Goal: Check status: Check status

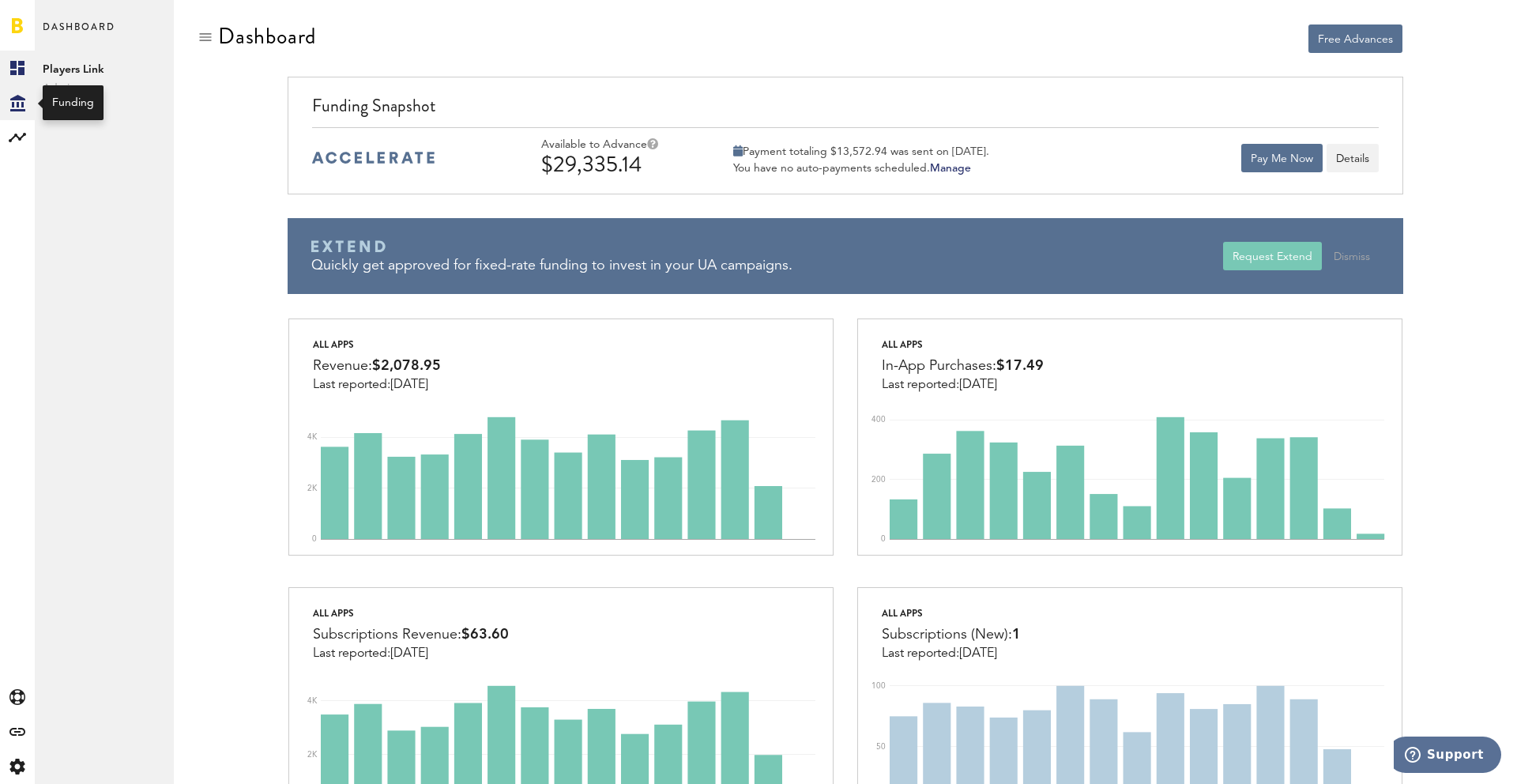
click at [18, 106] on icon "Created with Sketch." at bounding box center [17, 103] width 15 height 17
click at [84, 94] on link "Transactions" at bounding box center [104, 103] width 139 height 35
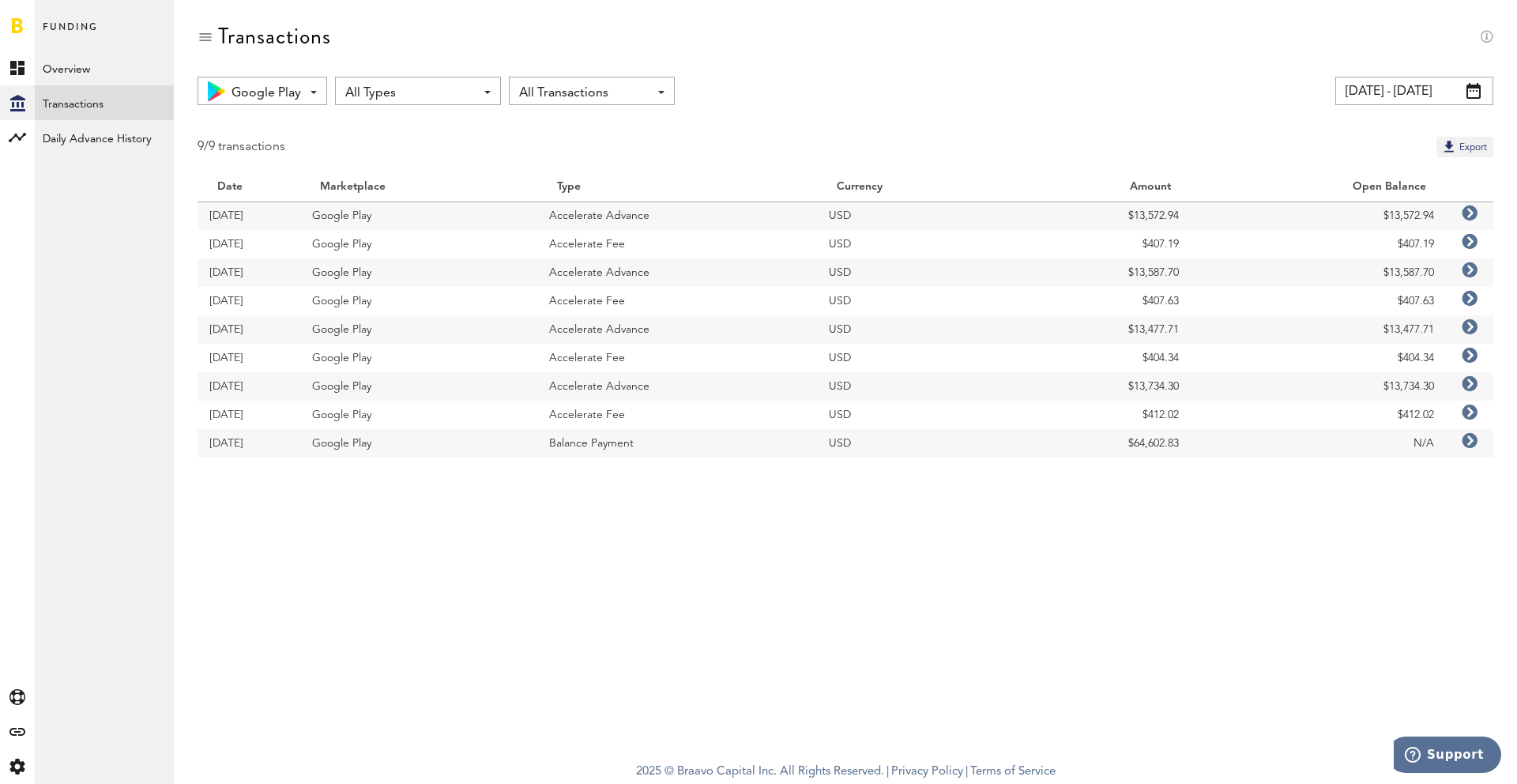
click at [1414, 84] on input "[DATE] - [DATE]" at bounding box center [1414, 90] width 158 height 28
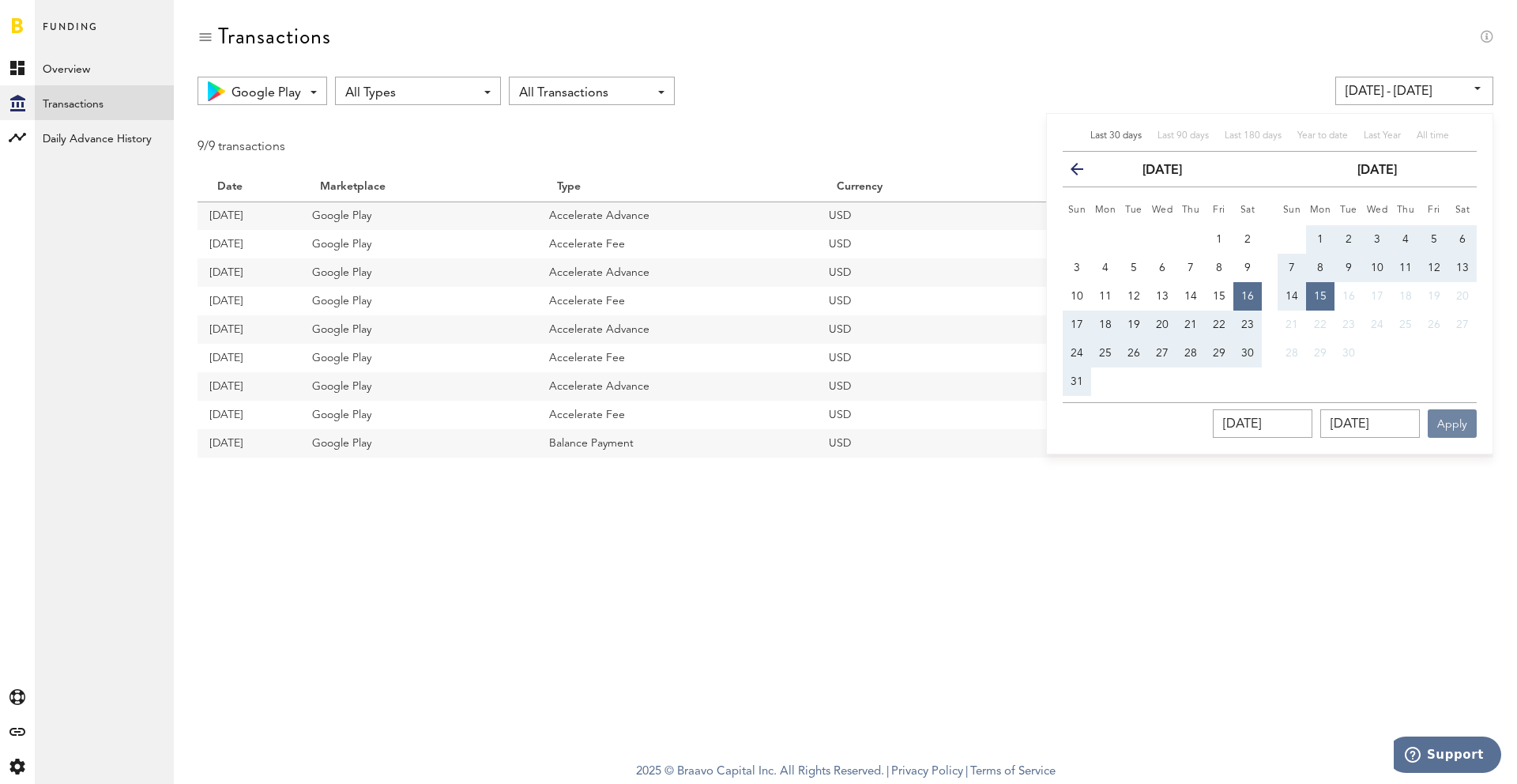
click at [1444, 425] on button "Apply" at bounding box center [1452, 423] width 49 height 28
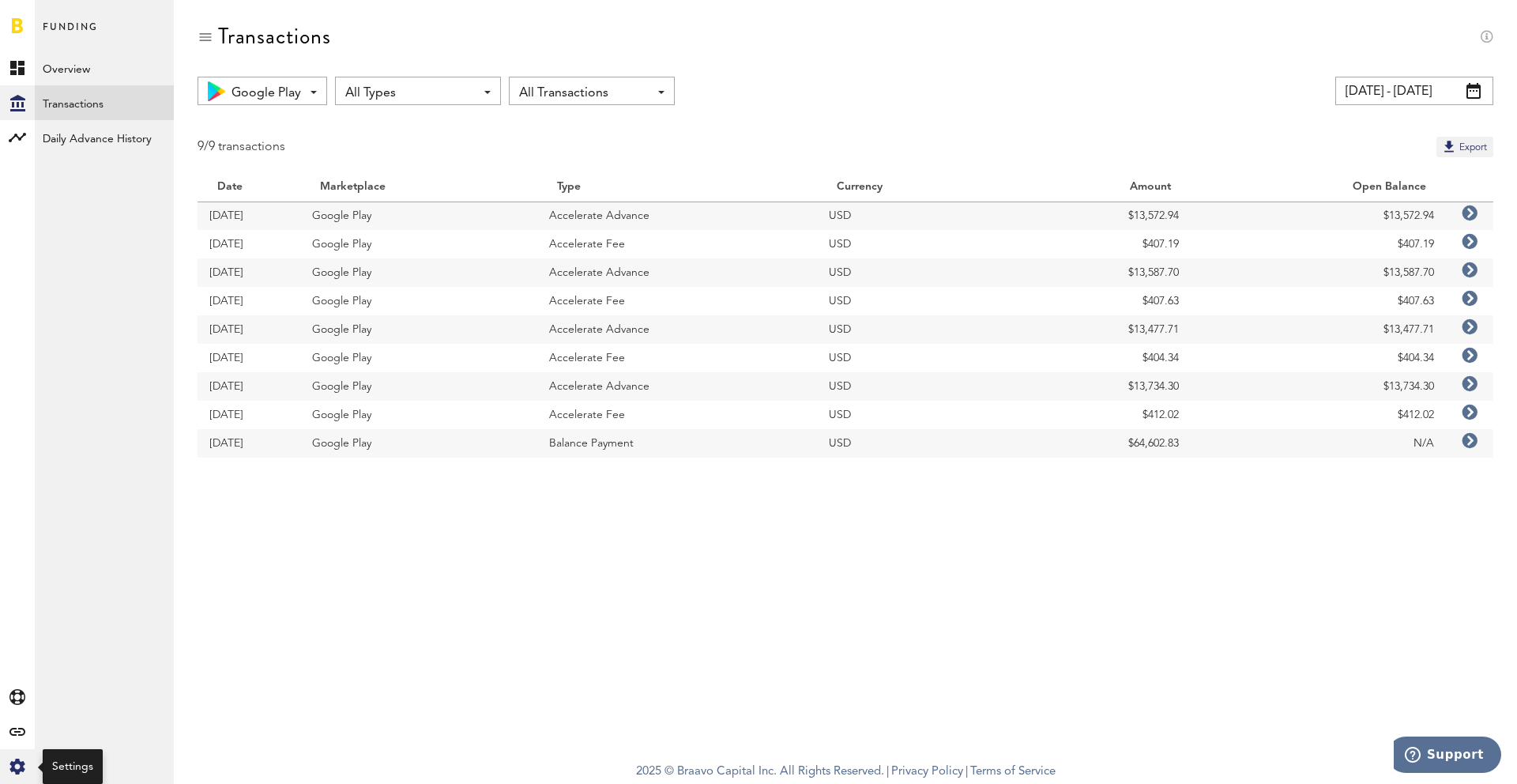
click at [28, 766] on div "Created with Sketch." at bounding box center [17, 767] width 35 height 35
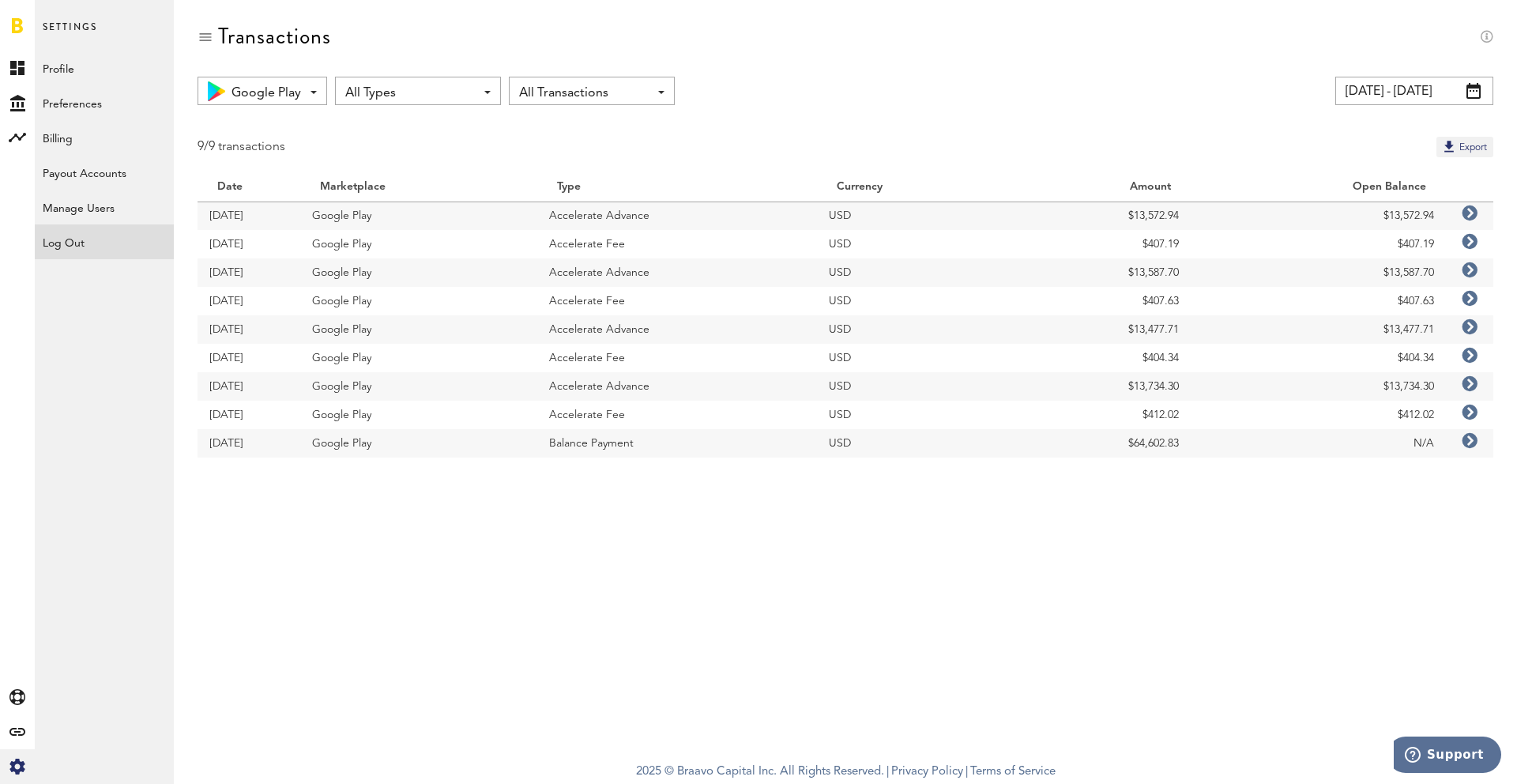
click at [105, 242] on div "Log Out" at bounding box center [104, 238] width 139 height 28
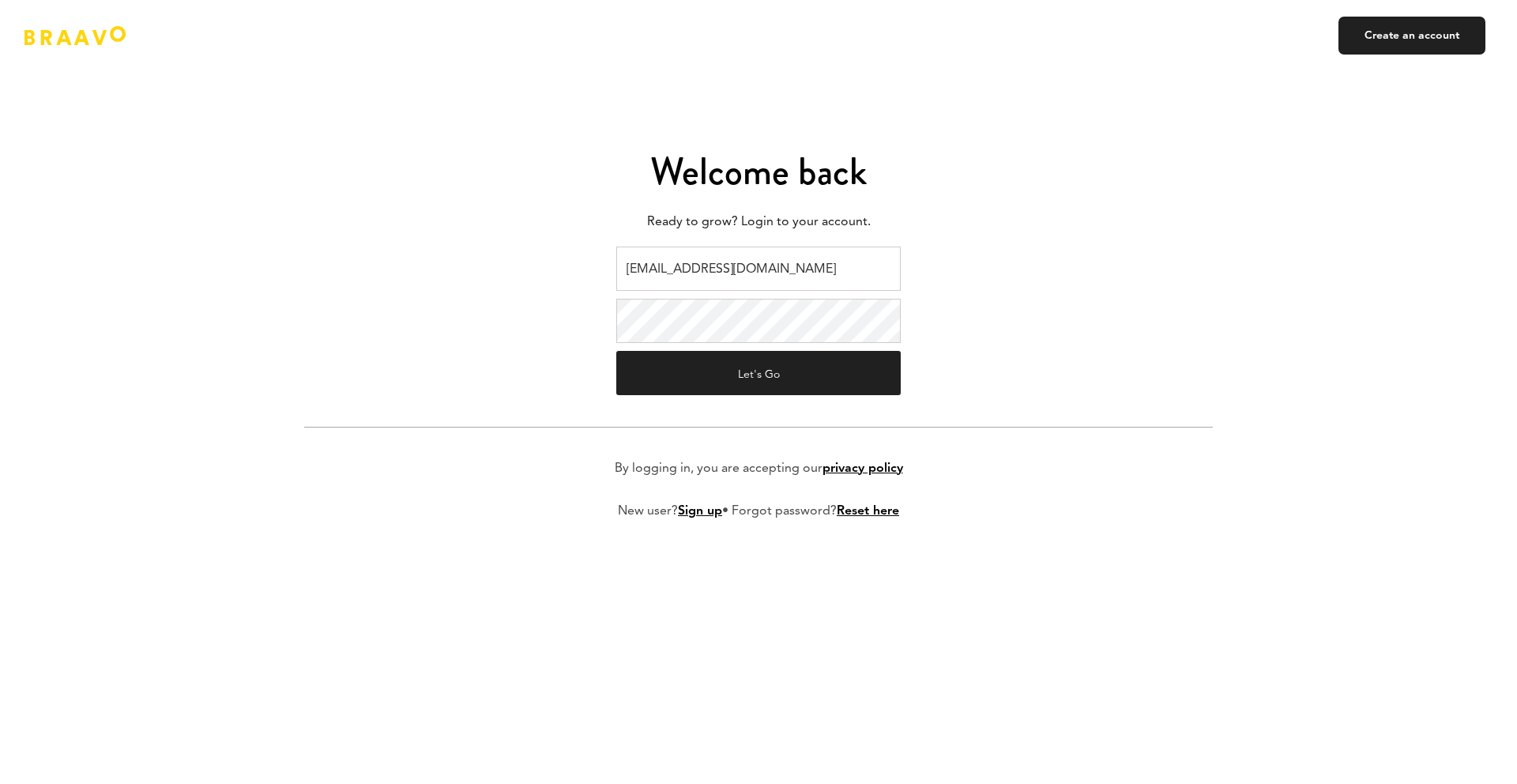
click at [658, 276] on input "[EMAIL_ADDRESS][DOMAIN_NAME]" at bounding box center [758, 268] width 285 height 44
type input "[EMAIL_ADDRESS][DOMAIN_NAME]"
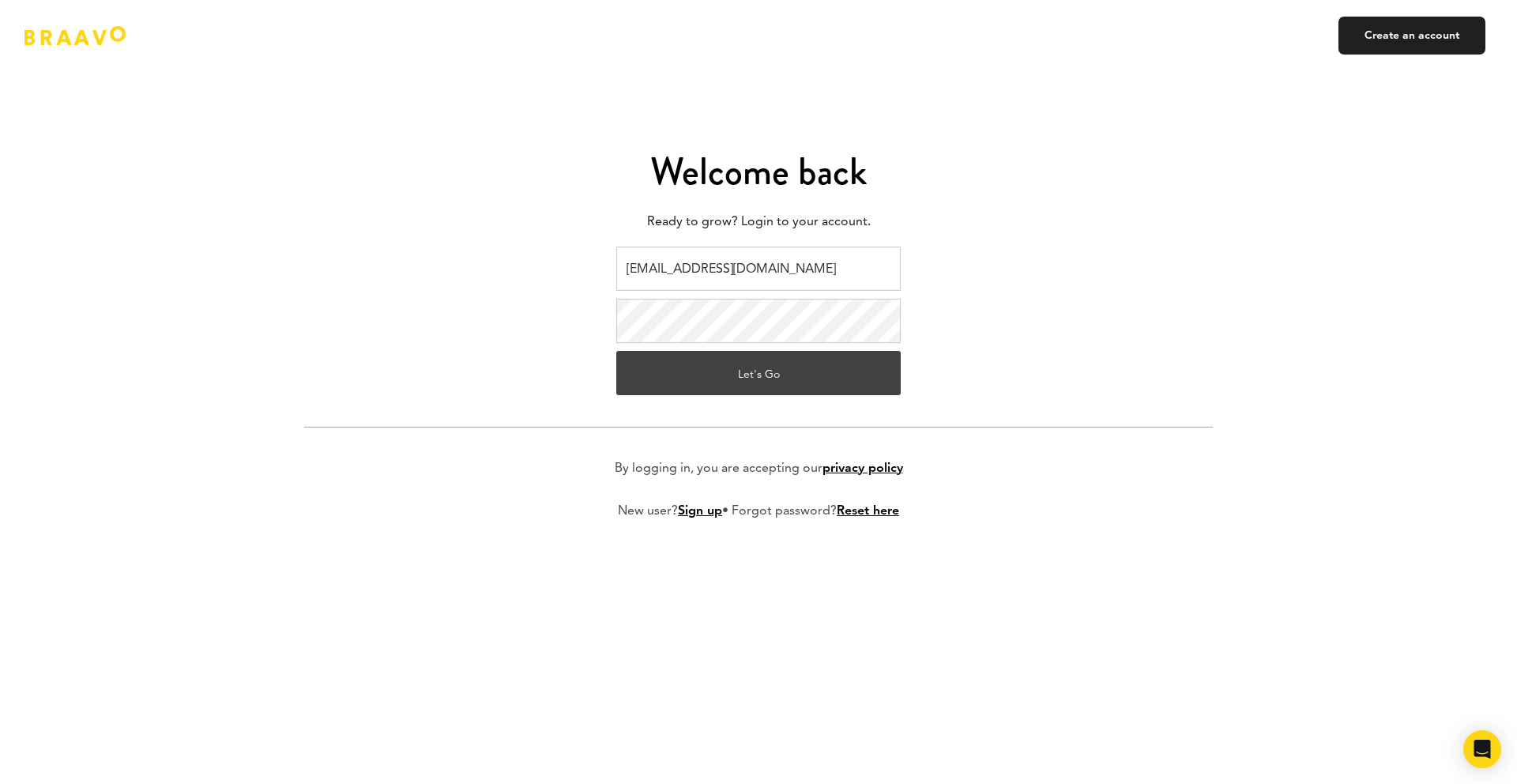
click at [749, 366] on button "Let's Go" at bounding box center [758, 373] width 285 height 44
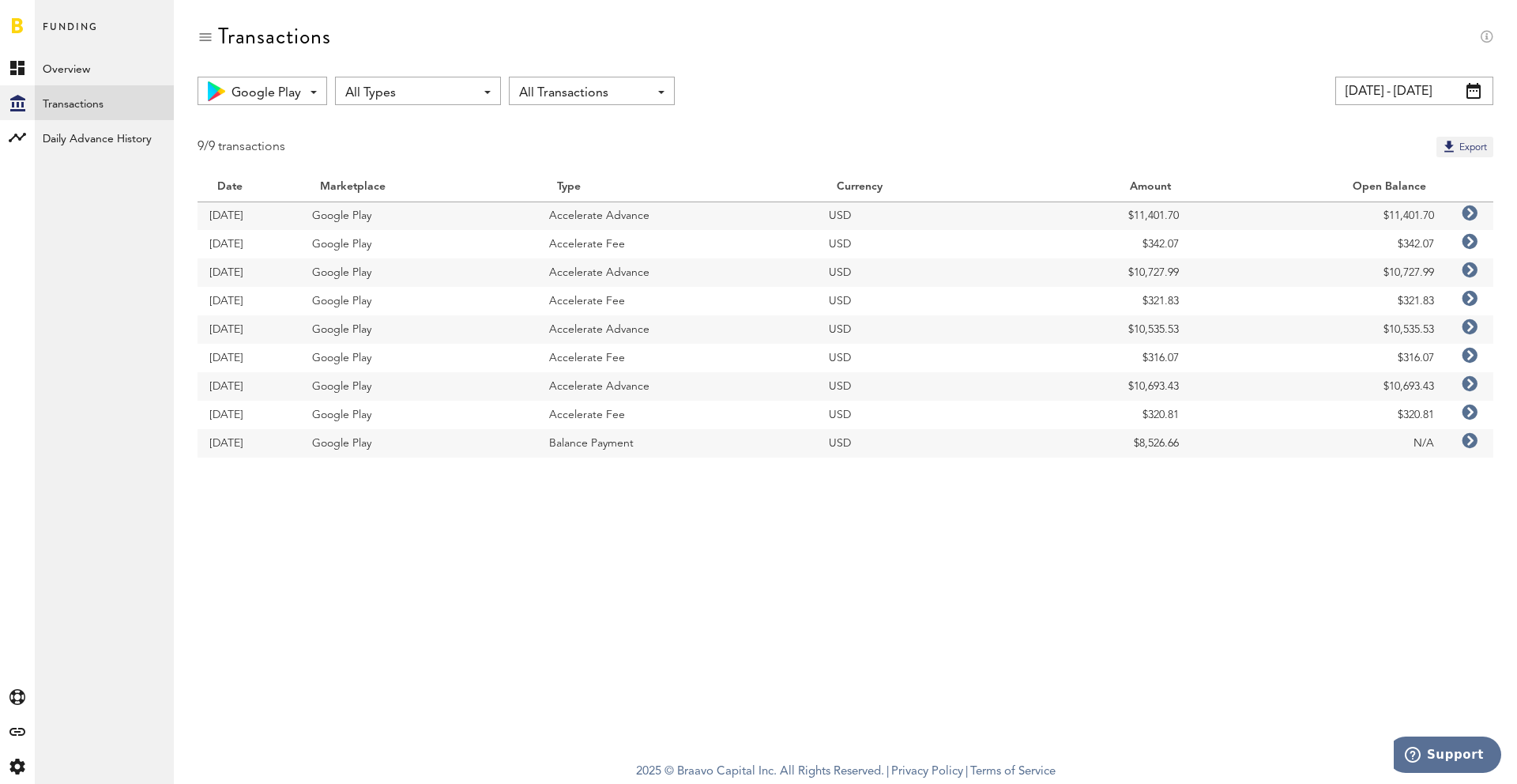
click at [552, 105] on span "All Transactions" at bounding box center [583, 93] width 129 height 27
click at [448, 94] on span "All Types" at bounding box center [410, 93] width 129 height 27
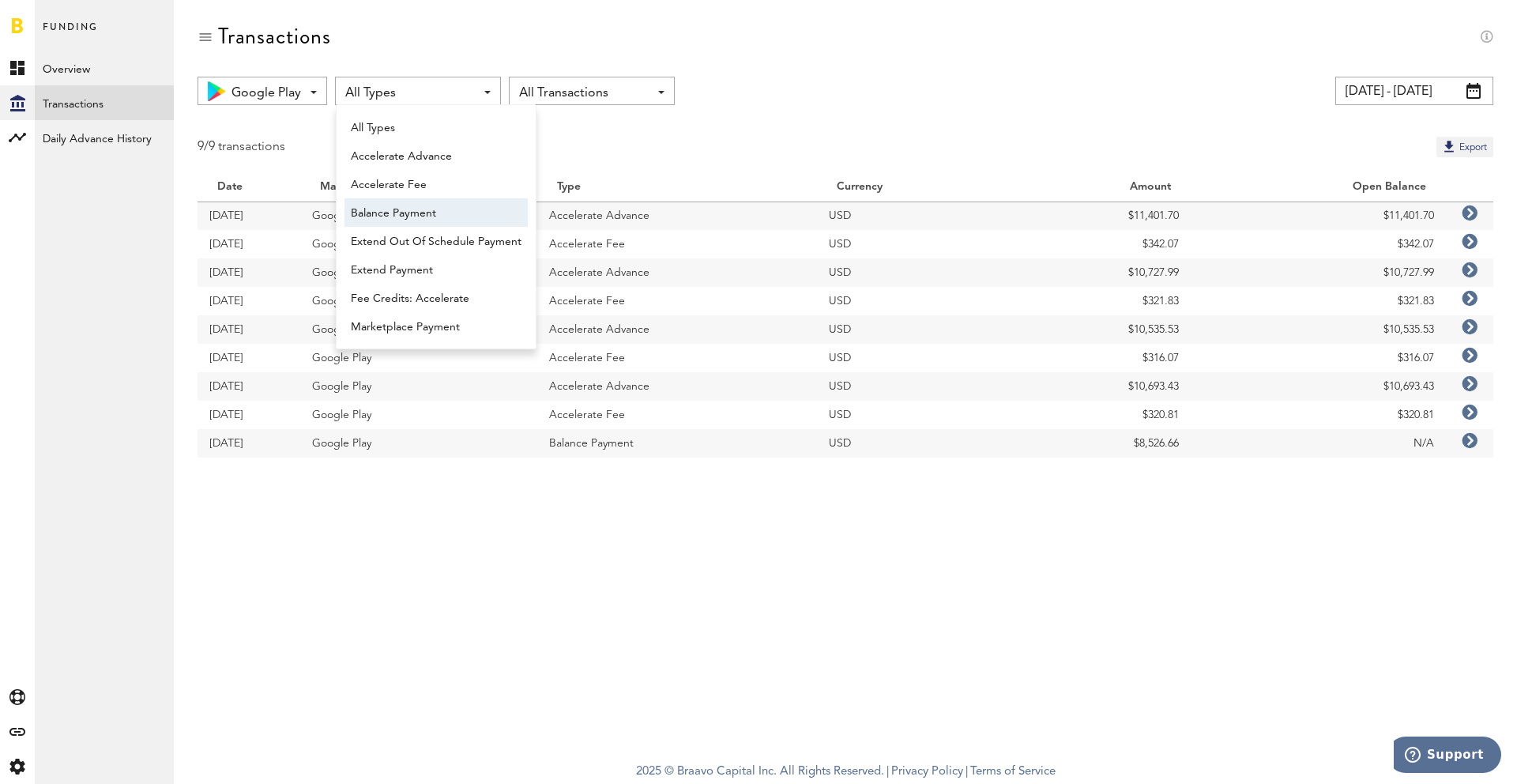
click at [428, 202] on span "Balance Payment" at bounding box center [436, 213] width 171 height 27
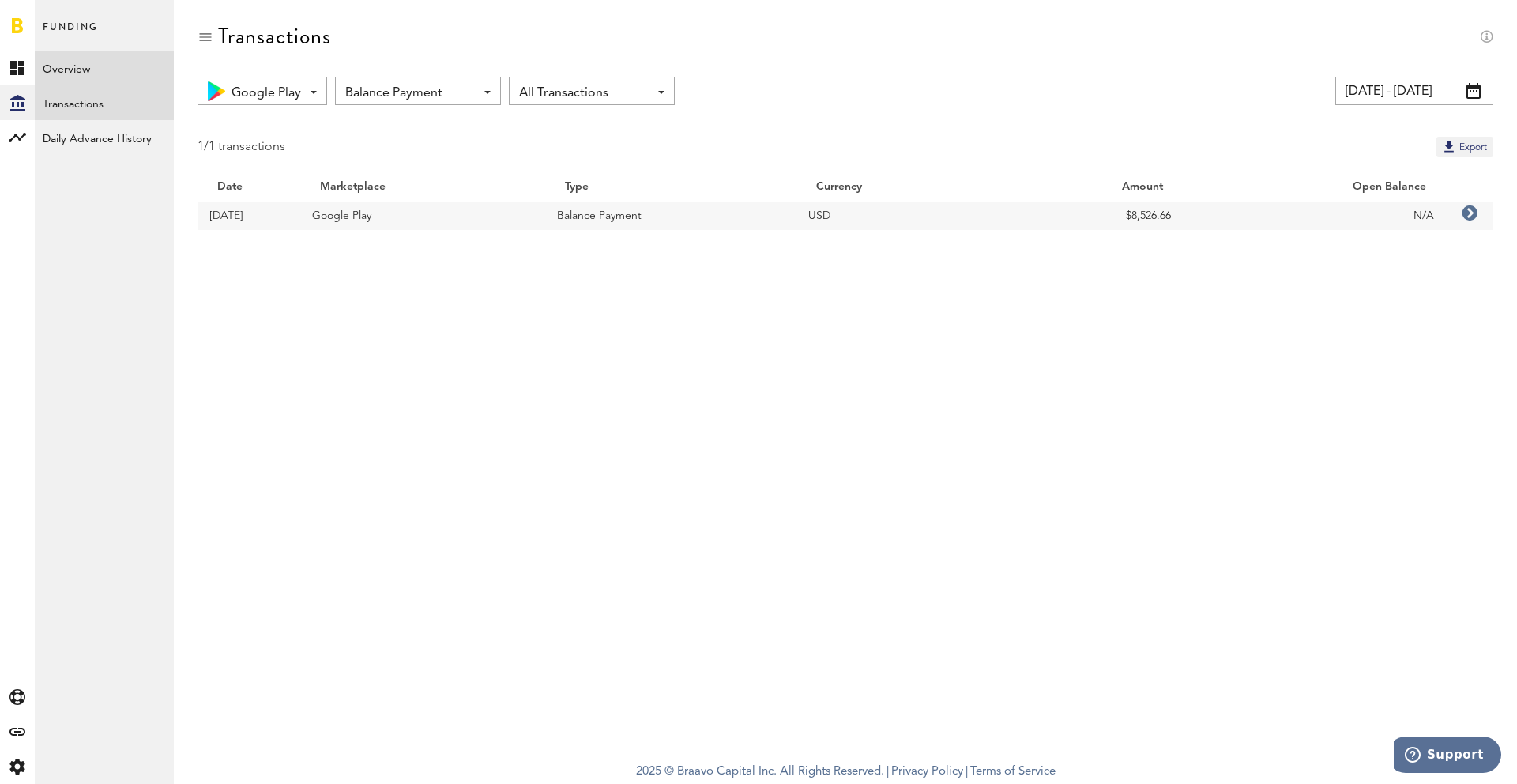
click at [88, 71] on link "Overview" at bounding box center [104, 68] width 139 height 35
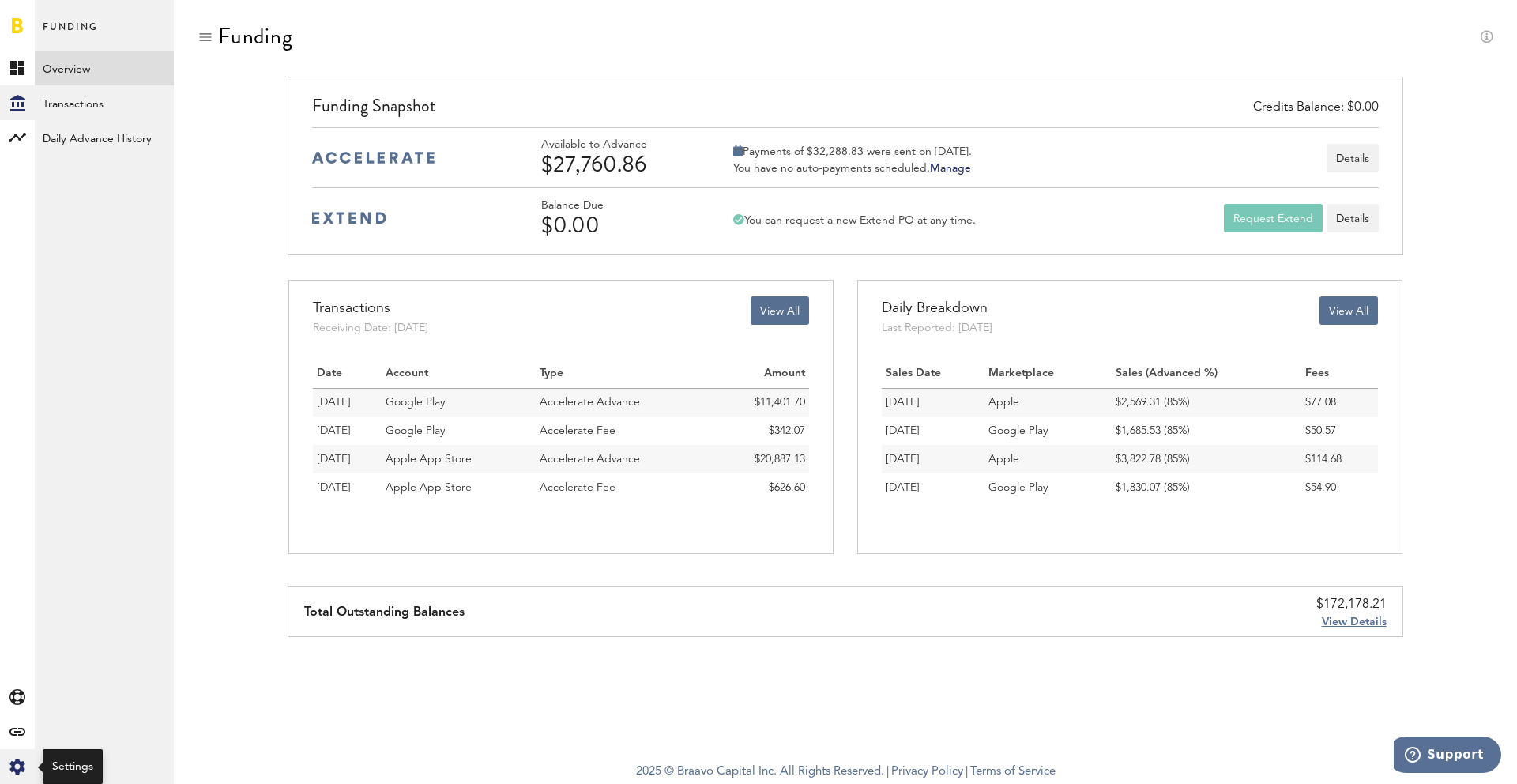
click at [28, 756] on div "Created with Sketch." at bounding box center [17, 767] width 35 height 35
click at [26, 73] on link "Created with Sketch." at bounding box center [17, 68] width 35 height 35
click at [24, 107] on icon "Created with Sketch." at bounding box center [17, 103] width 15 height 17
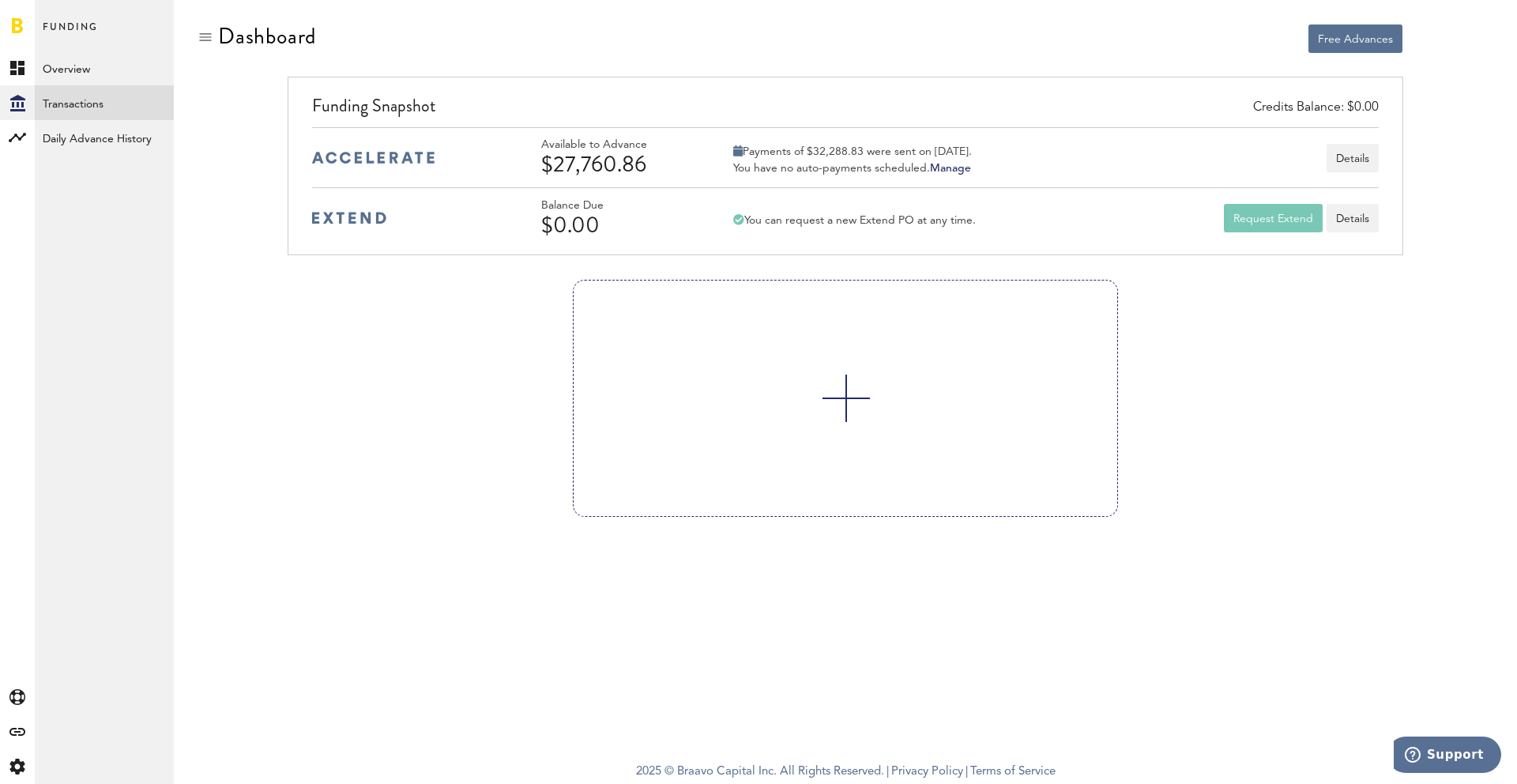
click at [119, 101] on link "Transactions" at bounding box center [104, 103] width 139 height 35
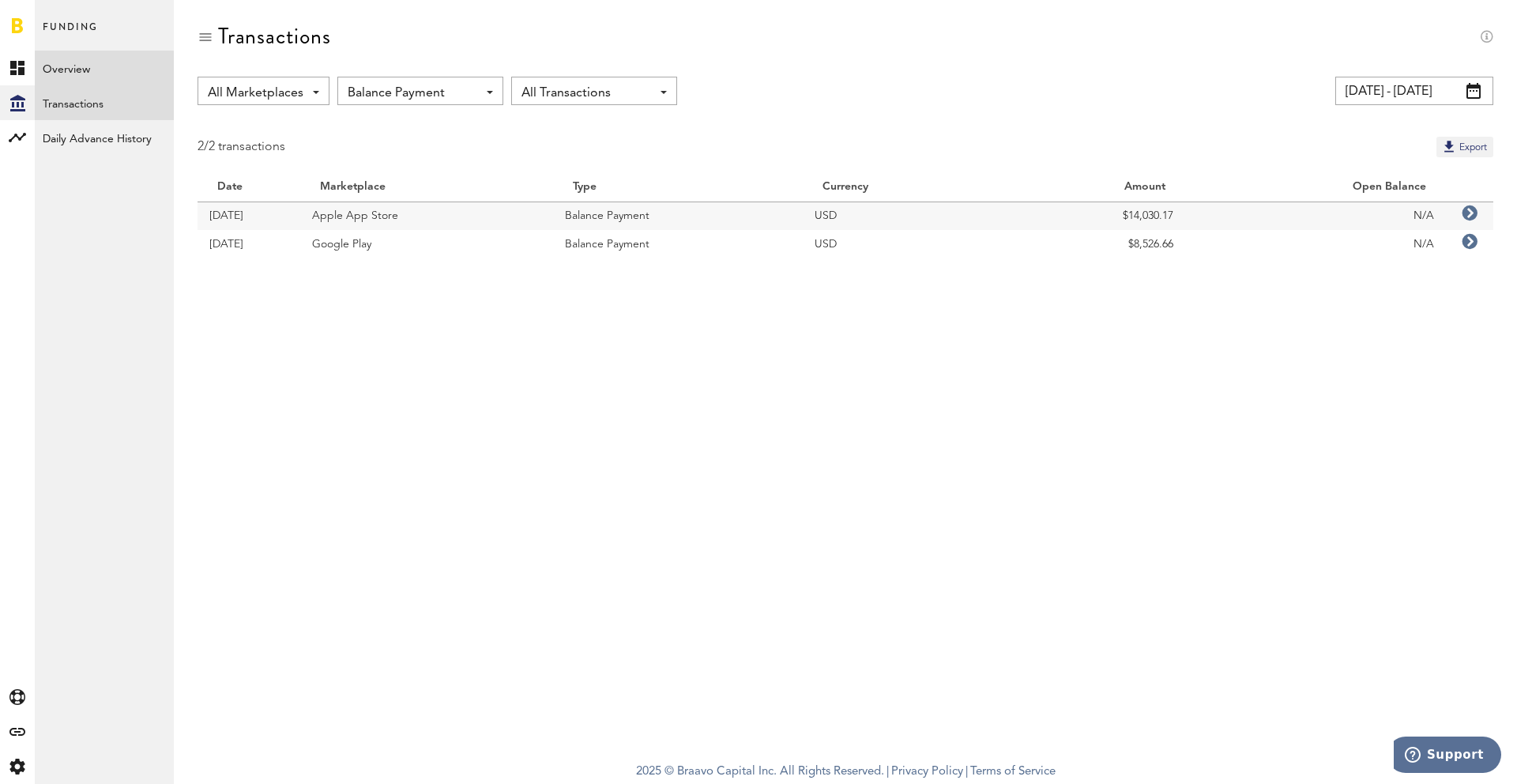
click at [90, 76] on link "Overview" at bounding box center [104, 68] width 139 height 35
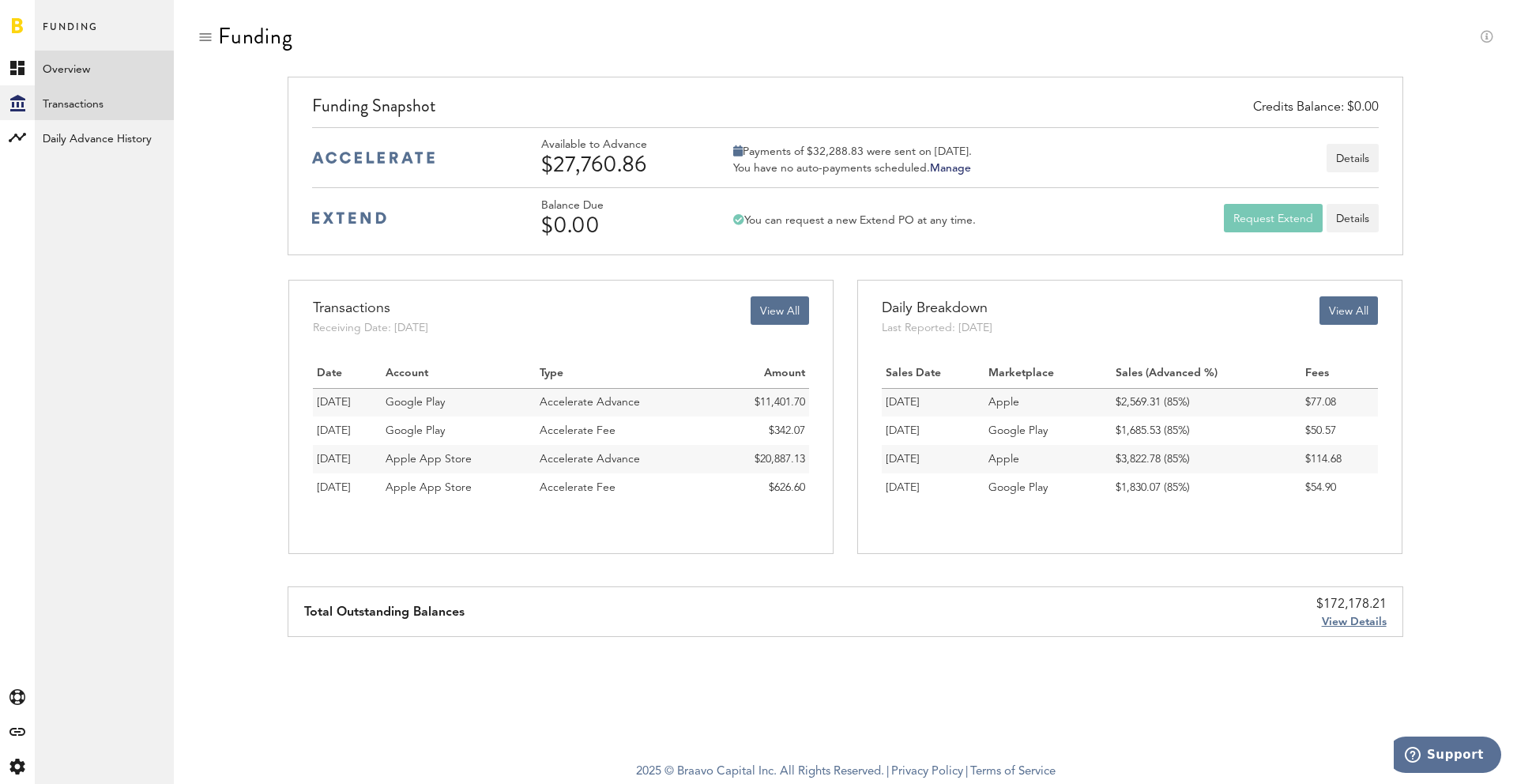
click at [84, 99] on link "Transactions" at bounding box center [104, 103] width 139 height 35
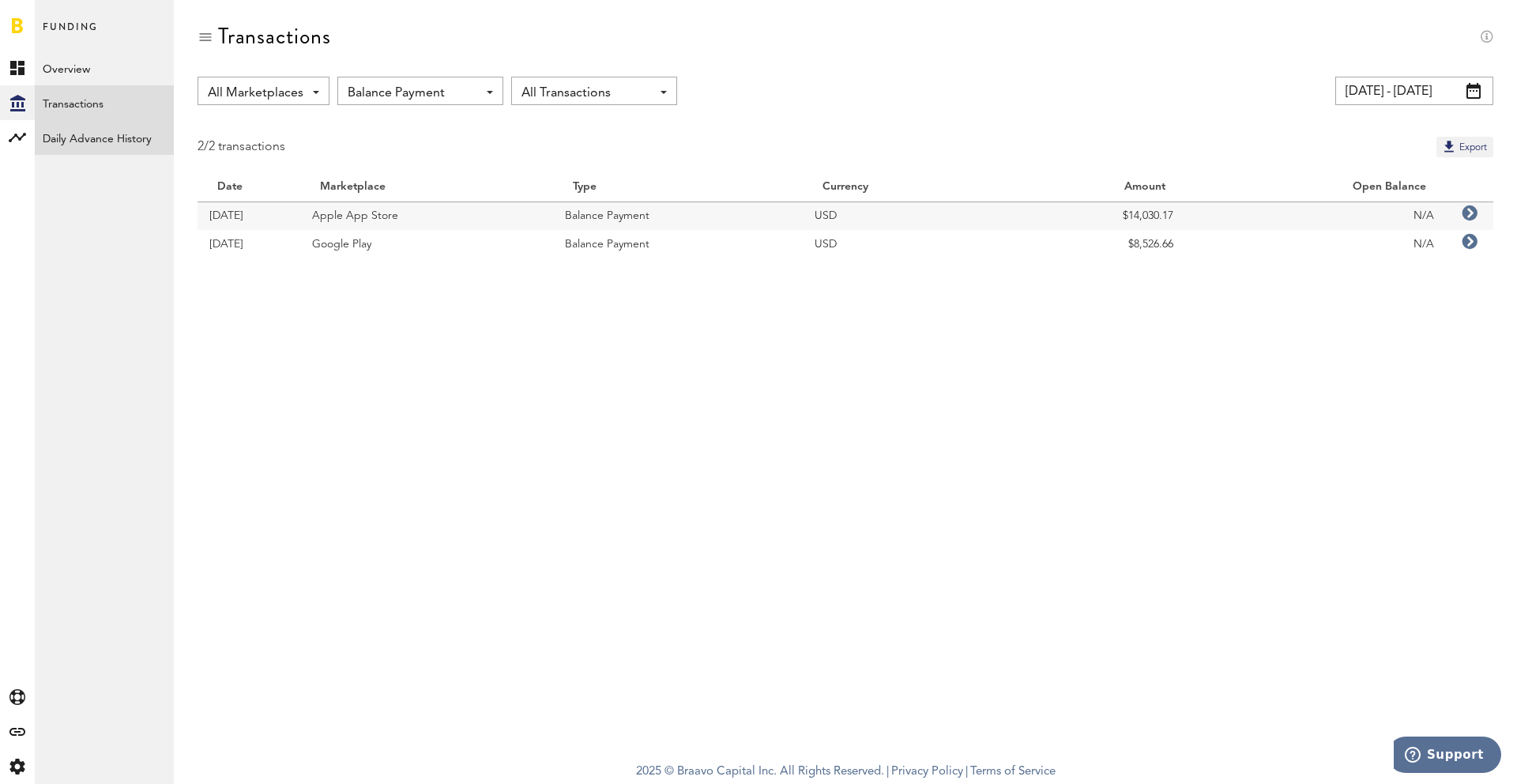
click at [79, 130] on link "Daily Advance History" at bounding box center [104, 138] width 139 height 35
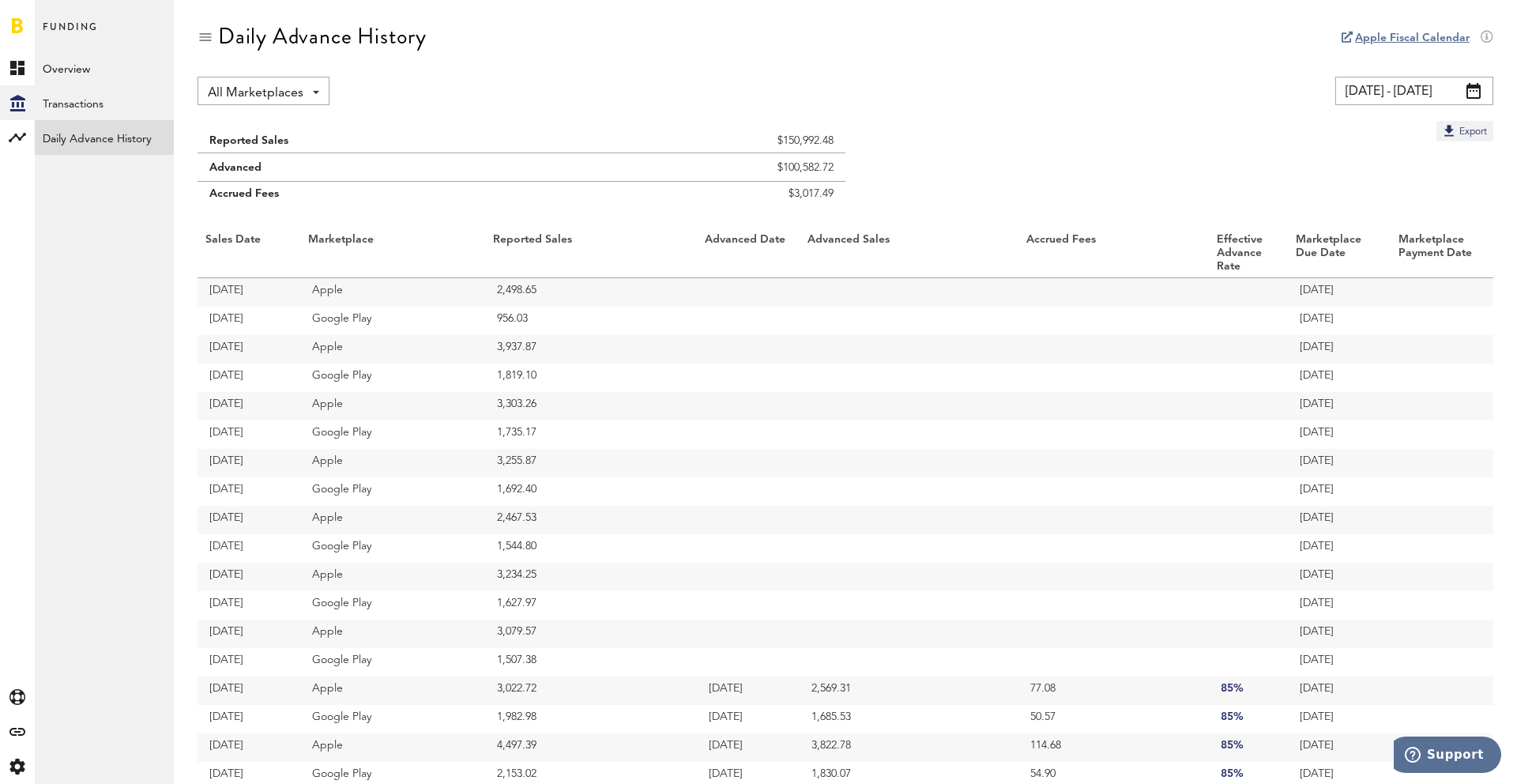
click at [1376, 34] on link "Apple Fiscal Calendar" at bounding box center [1412, 38] width 115 height 11
click at [109, 85] on link "Transactions" at bounding box center [104, 103] width 139 height 35
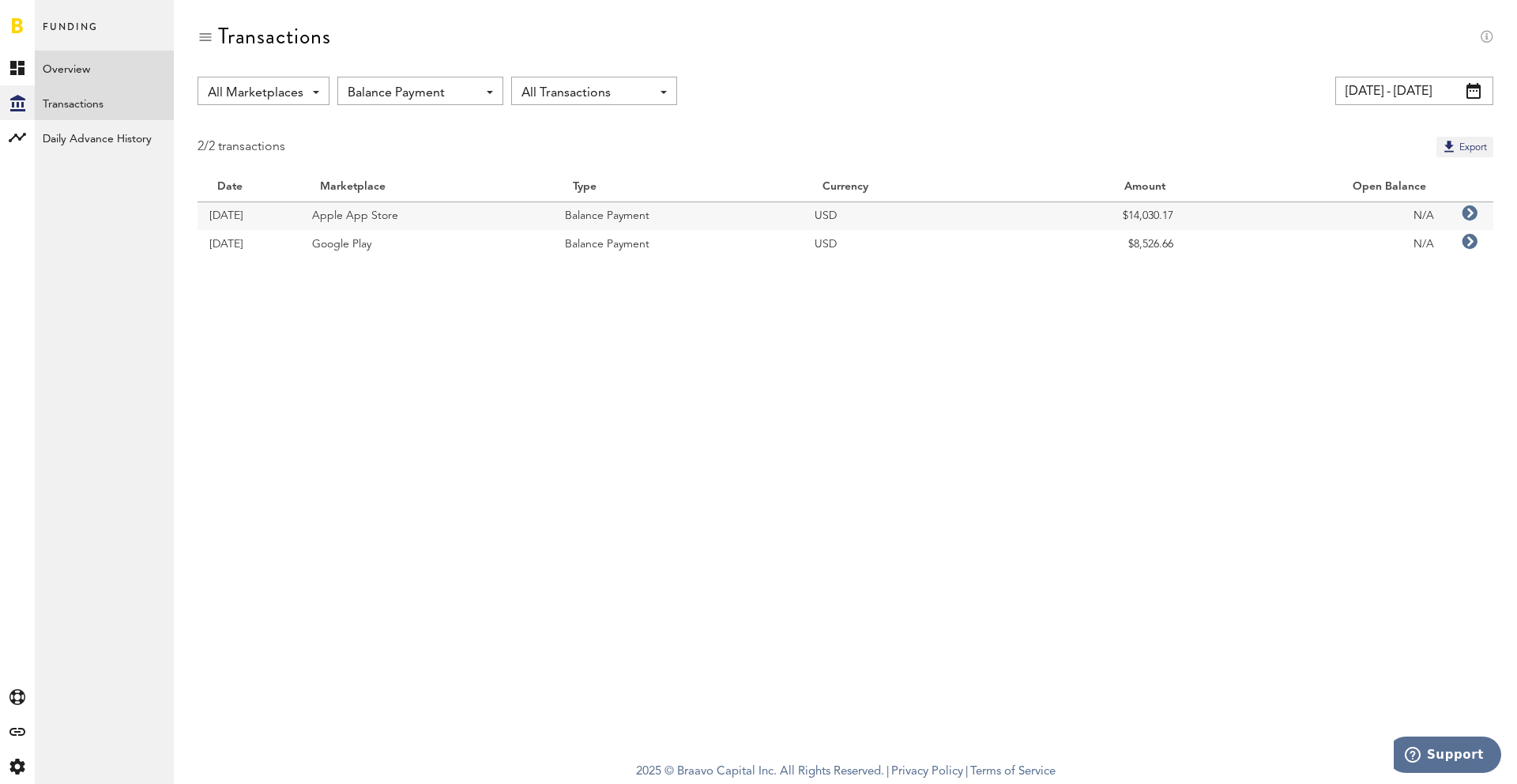
click at [106, 68] on link "Overview" at bounding box center [104, 68] width 139 height 35
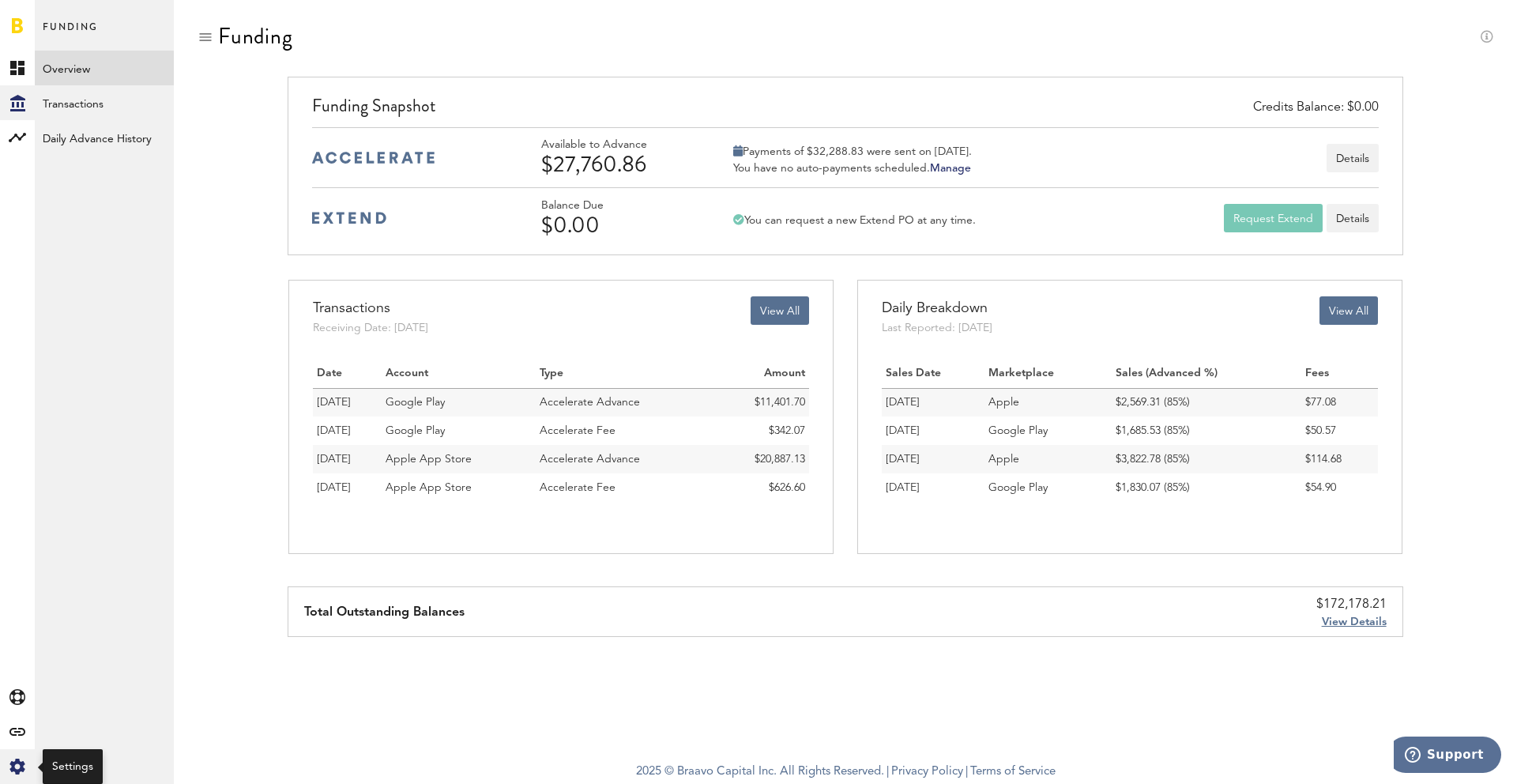
click at [20, 756] on div "Created with Sketch." at bounding box center [17, 767] width 35 height 35
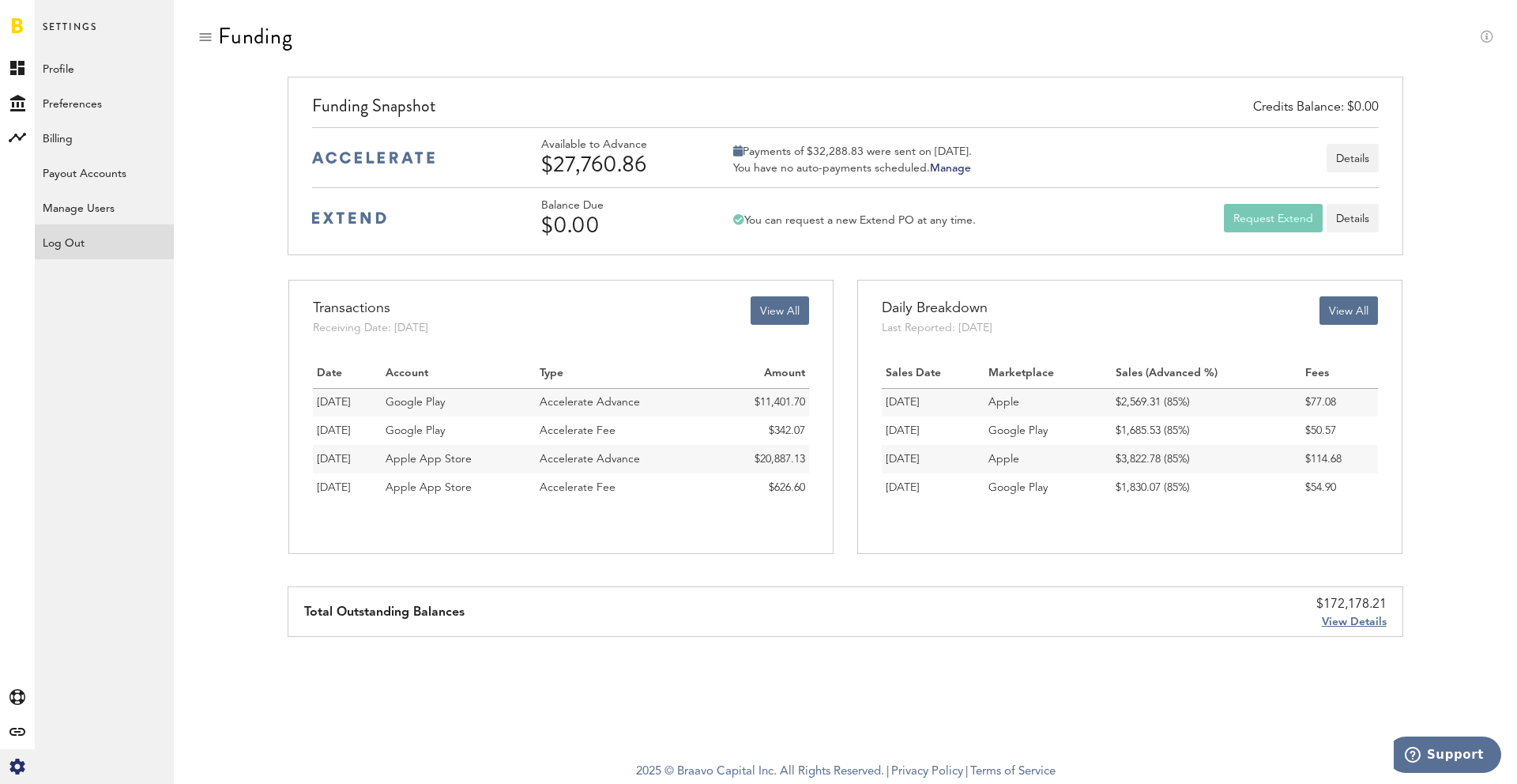
click at [94, 236] on div "Log Out" at bounding box center [104, 238] width 139 height 28
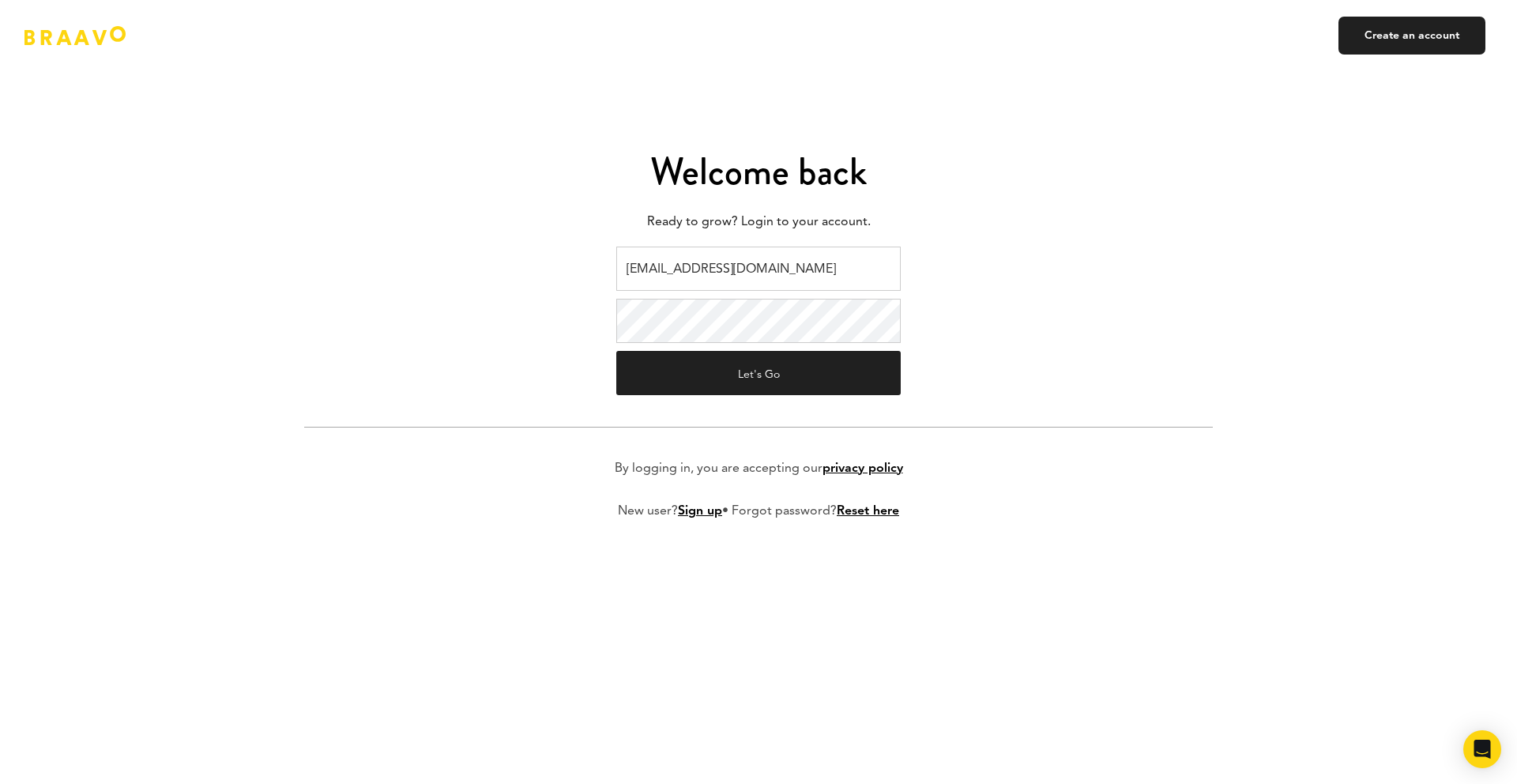
click at [709, 274] on input "[EMAIL_ADDRESS][DOMAIN_NAME]" at bounding box center [758, 268] width 285 height 44
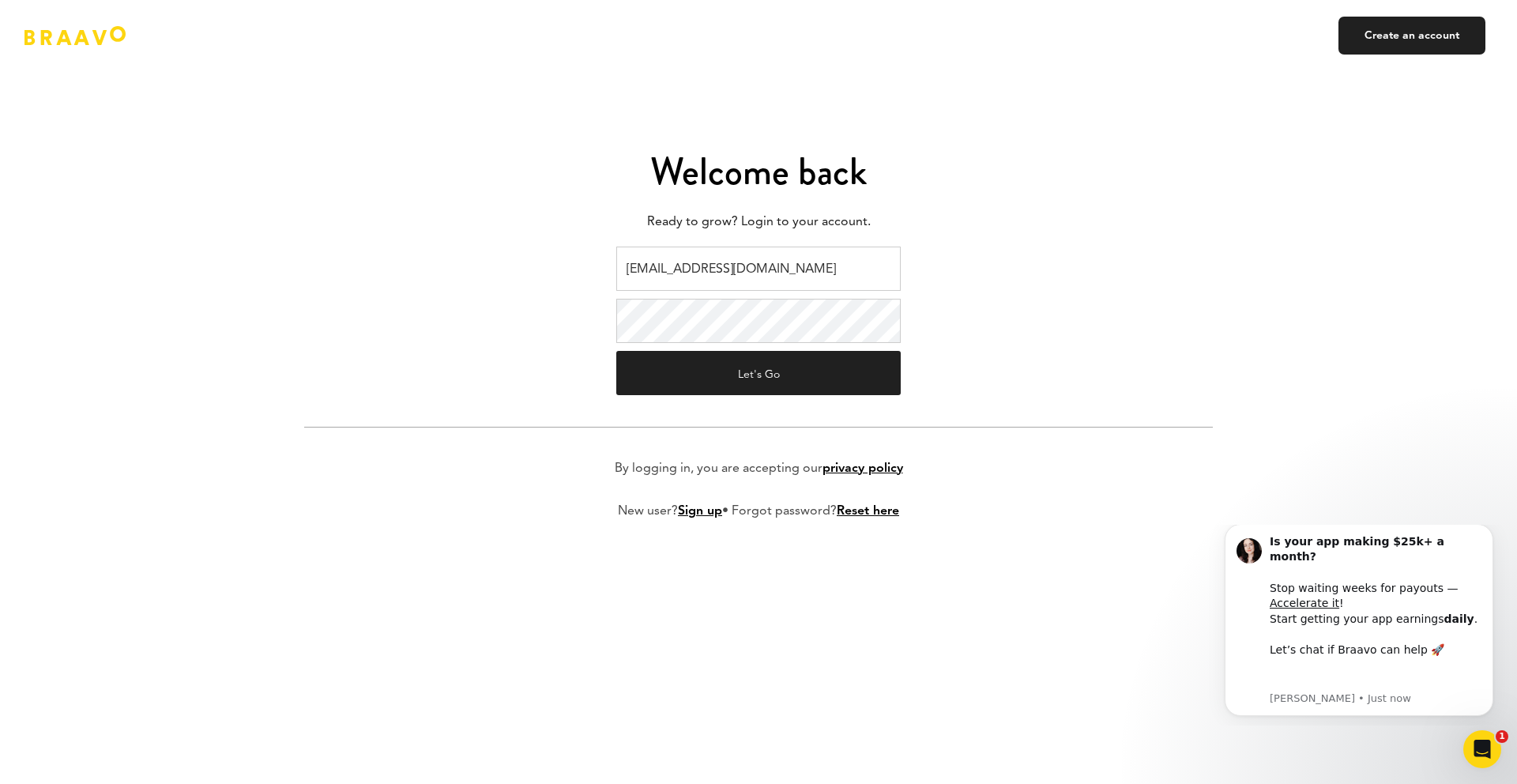
type input "braavo@safecalls.live"
click at [734, 373] on button "Let's Go" at bounding box center [758, 373] width 285 height 44
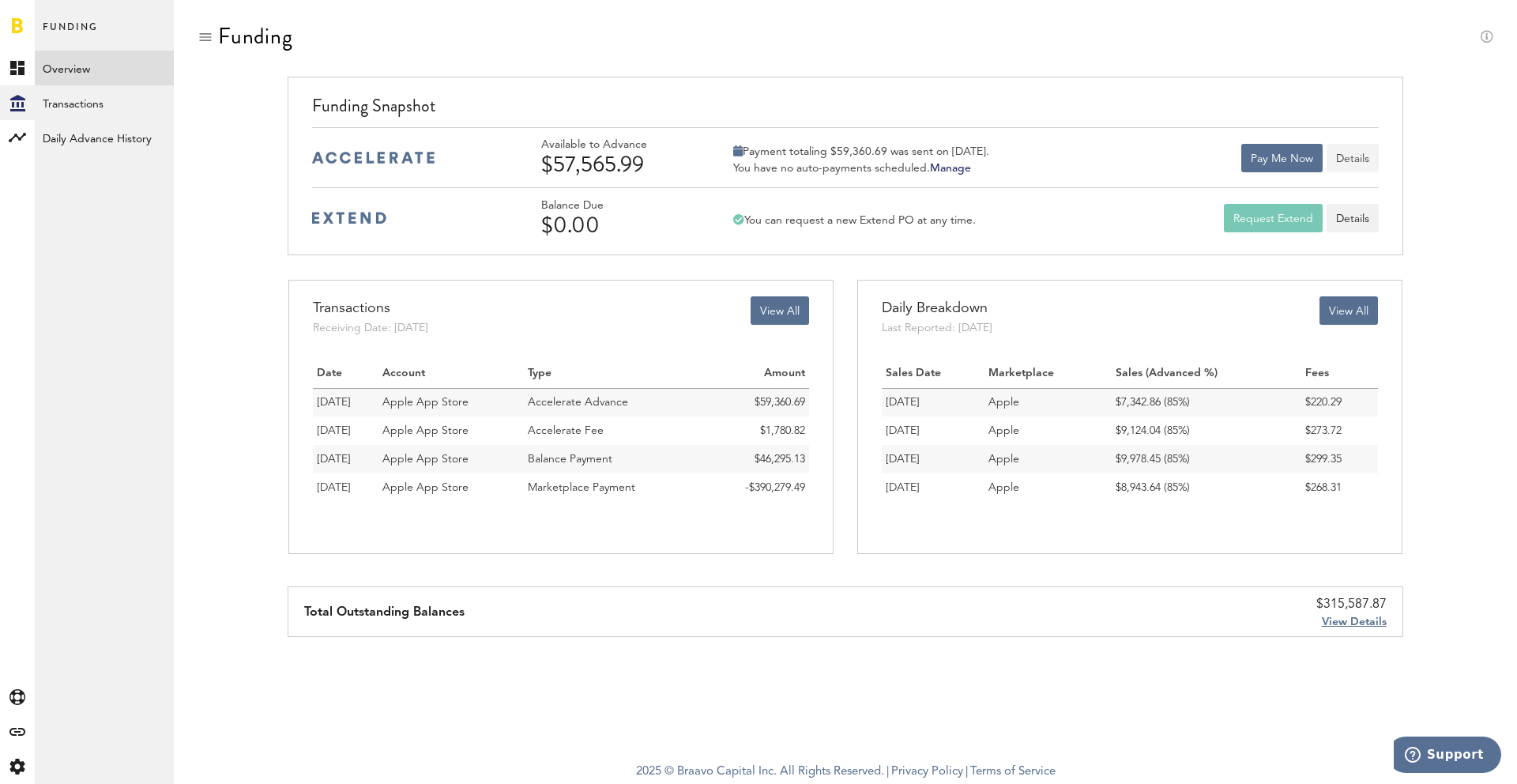
click at [1347, 154] on button "Details" at bounding box center [1353, 158] width 52 height 28
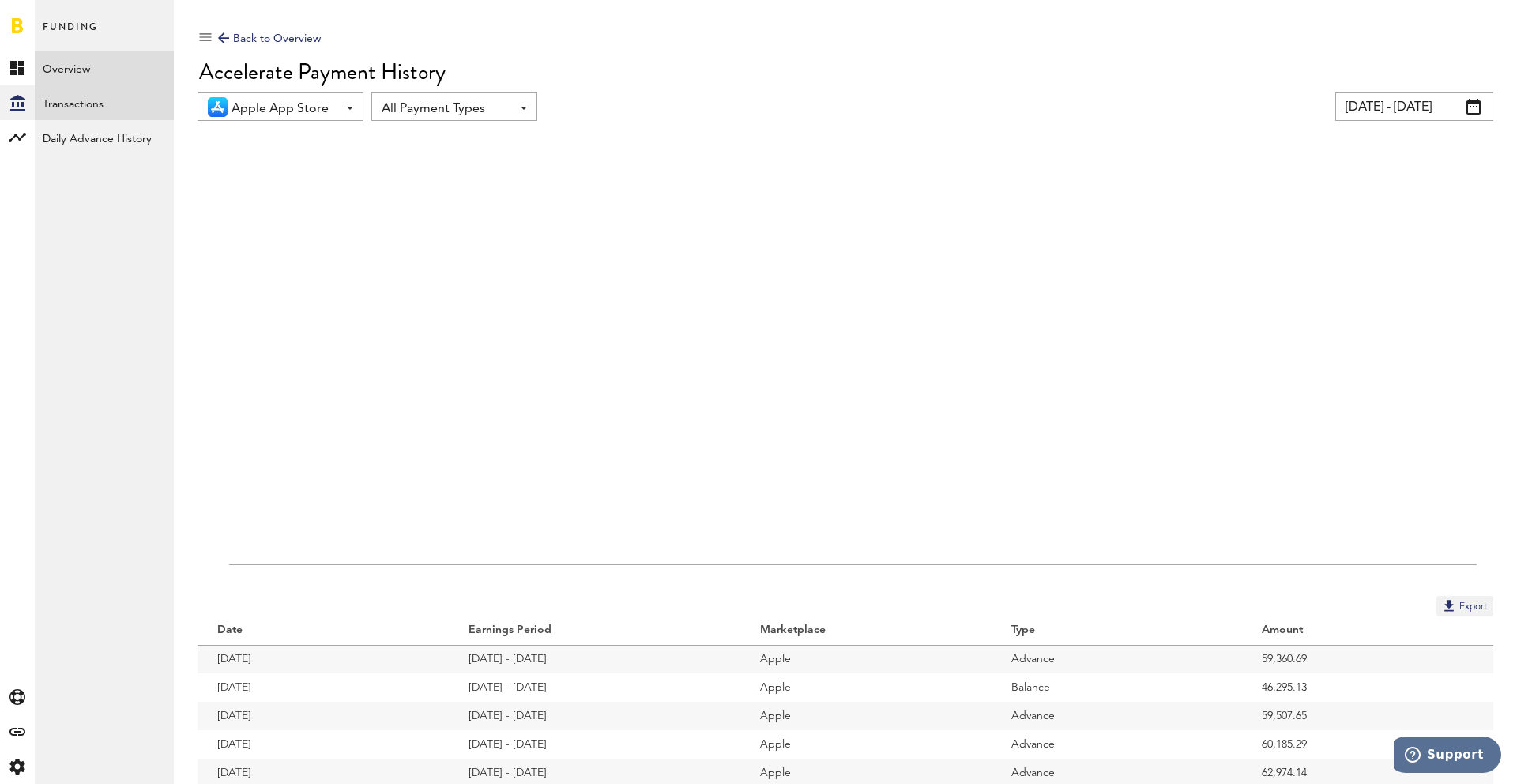
click at [100, 99] on link "Transactions" at bounding box center [104, 103] width 139 height 35
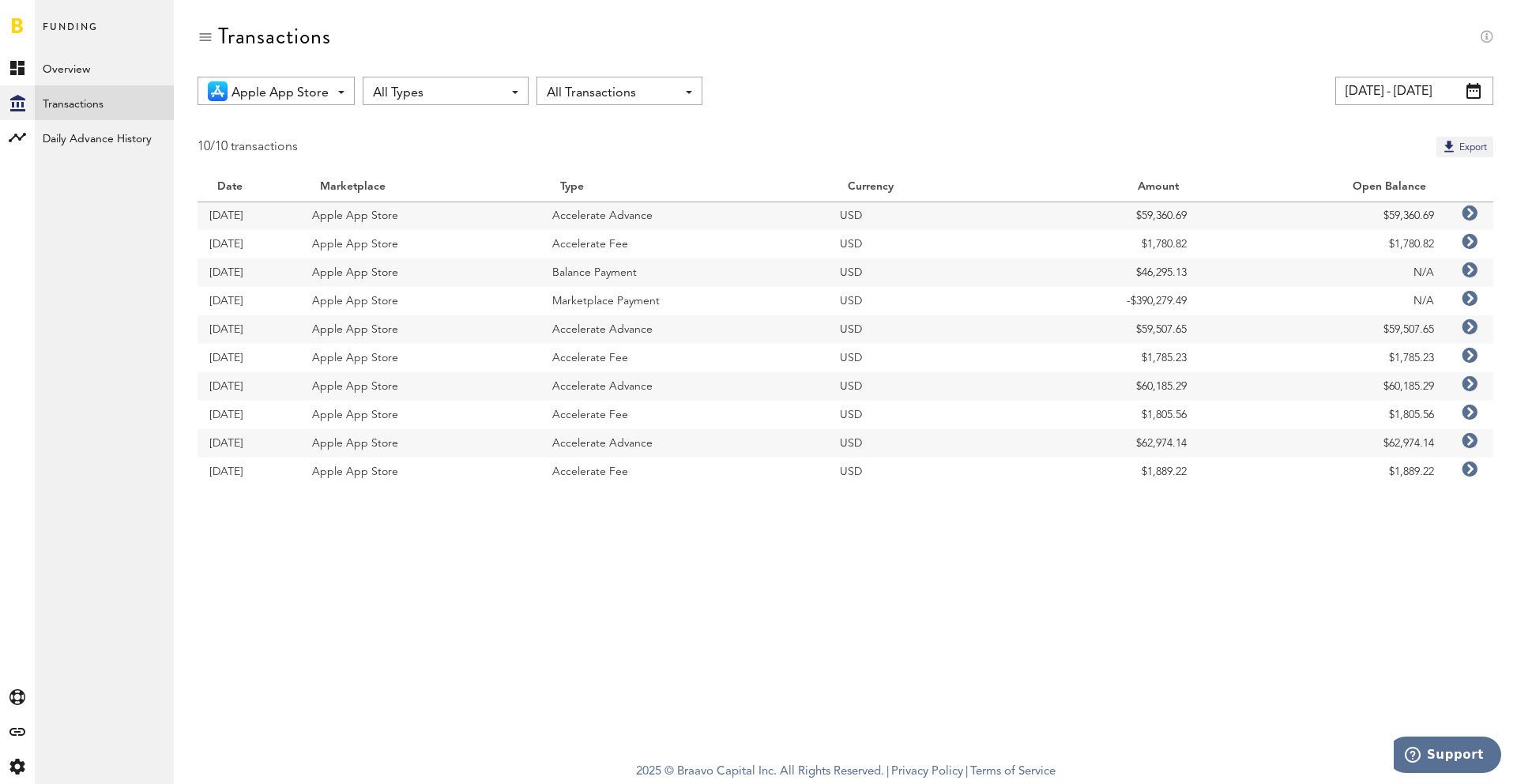
click at [1392, 86] on input "16.08.25 - 15.09.25" at bounding box center [1414, 90] width 158 height 28
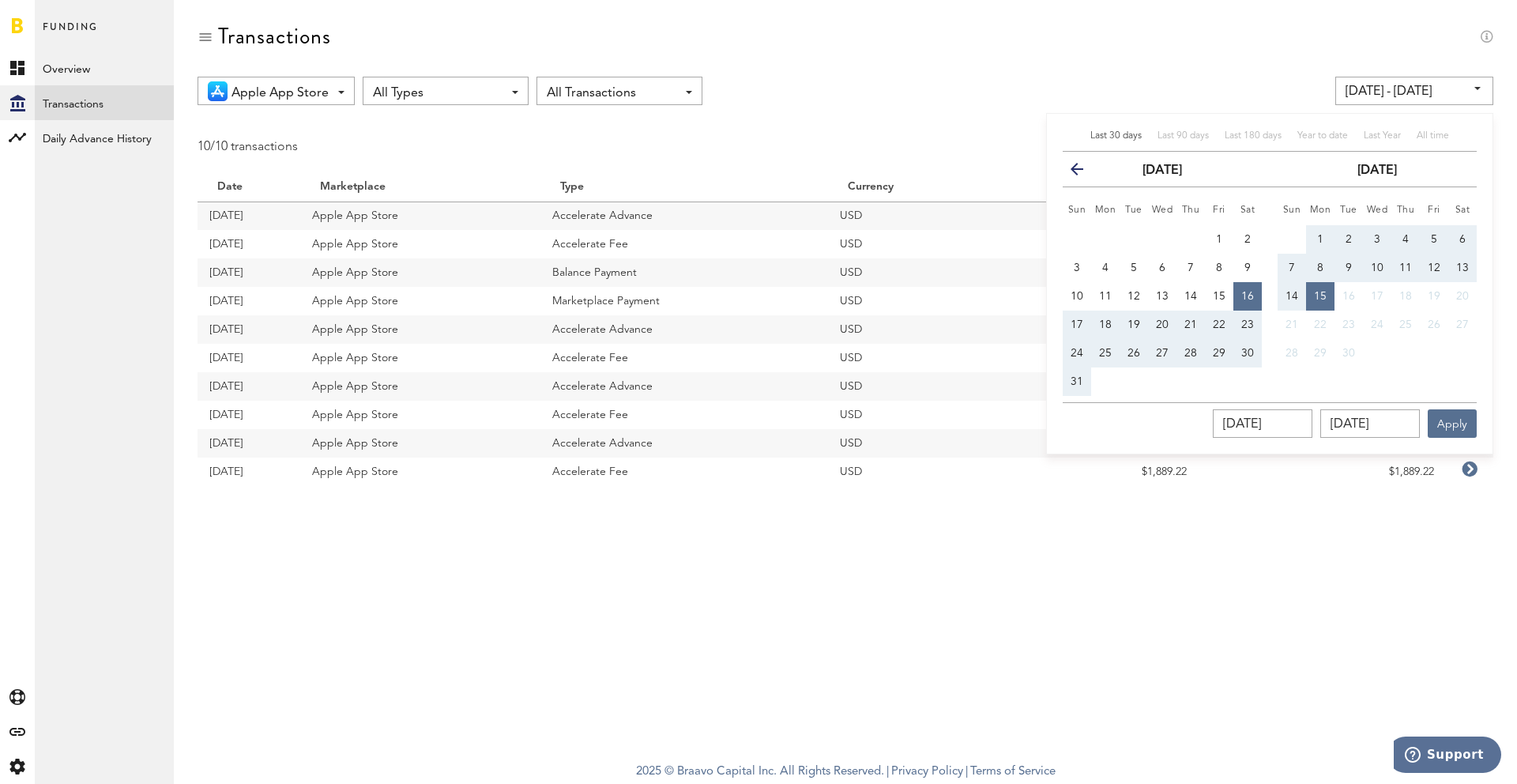
click at [1203, 129] on div "Last 30 days Last 90 days Last 180 days Year to date Last Year All time previou…" at bounding box center [1269, 284] width 447 height 342
click at [1187, 135] on span "Last 90 days" at bounding box center [1184, 136] width 51 height 9
type input "17.06.25 - 15.09.25"
type input "17.06.2025"
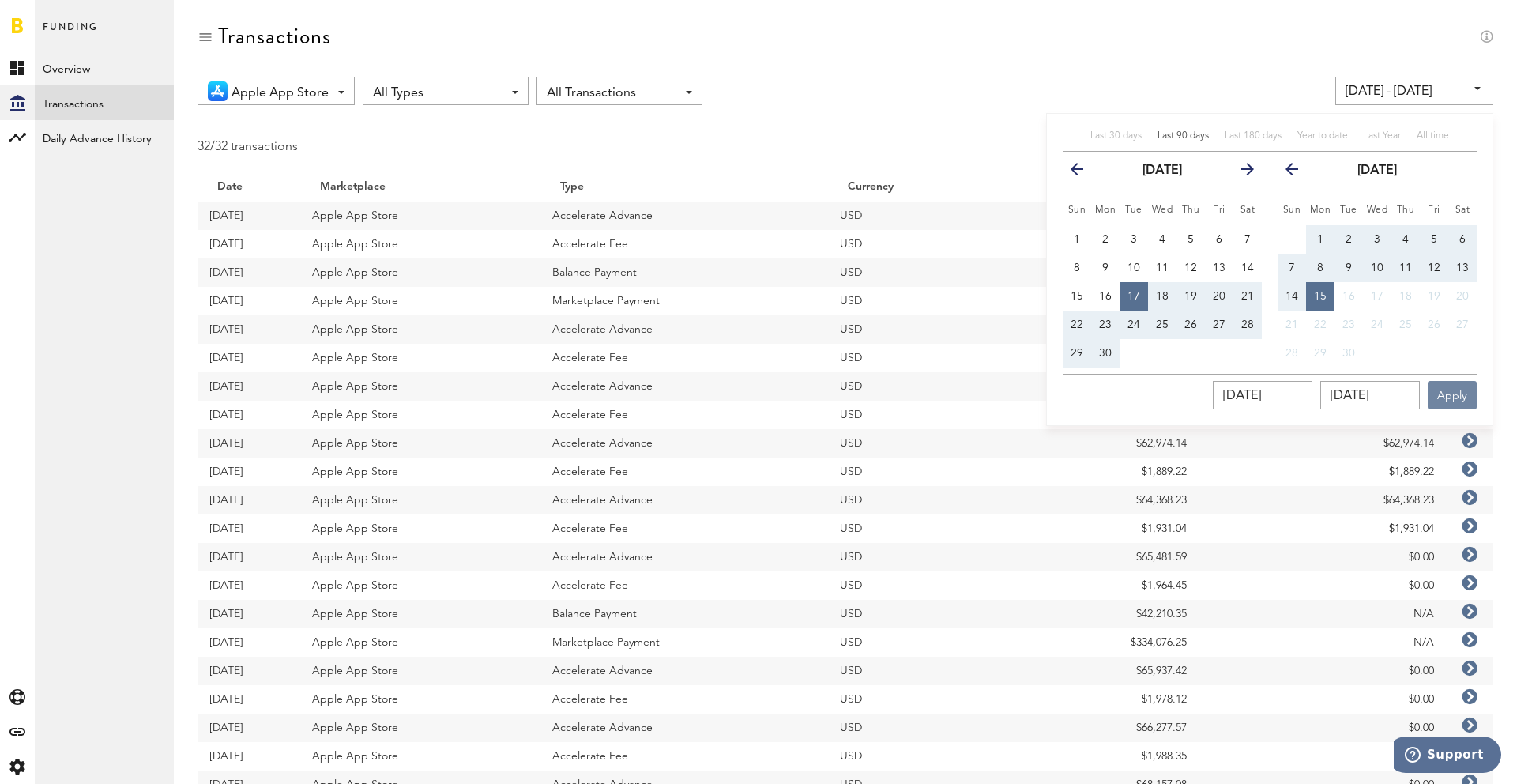
click at [1459, 399] on button "Apply" at bounding box center [1452, 395] width 49 height 28
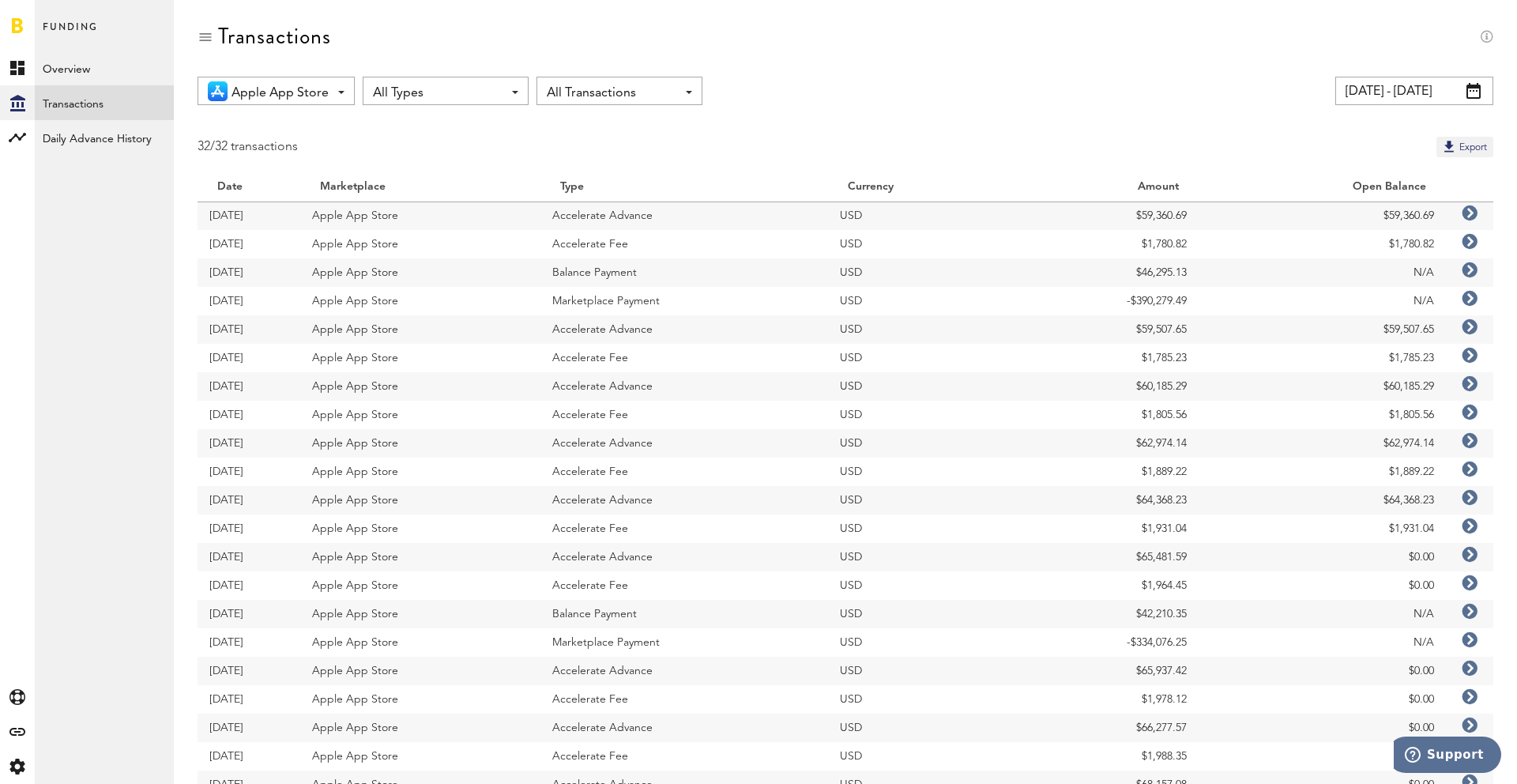
click at [412, 76] on div "Transactions" at bounding box center [845, 50] width 1296 height 53
click at [410, 82] on span "All Types" at bounding box center [437, 93] width 129 height 27
click at [405, 206] on span "Balance Payment" at bounding box center [445, 213] width 134 height 27
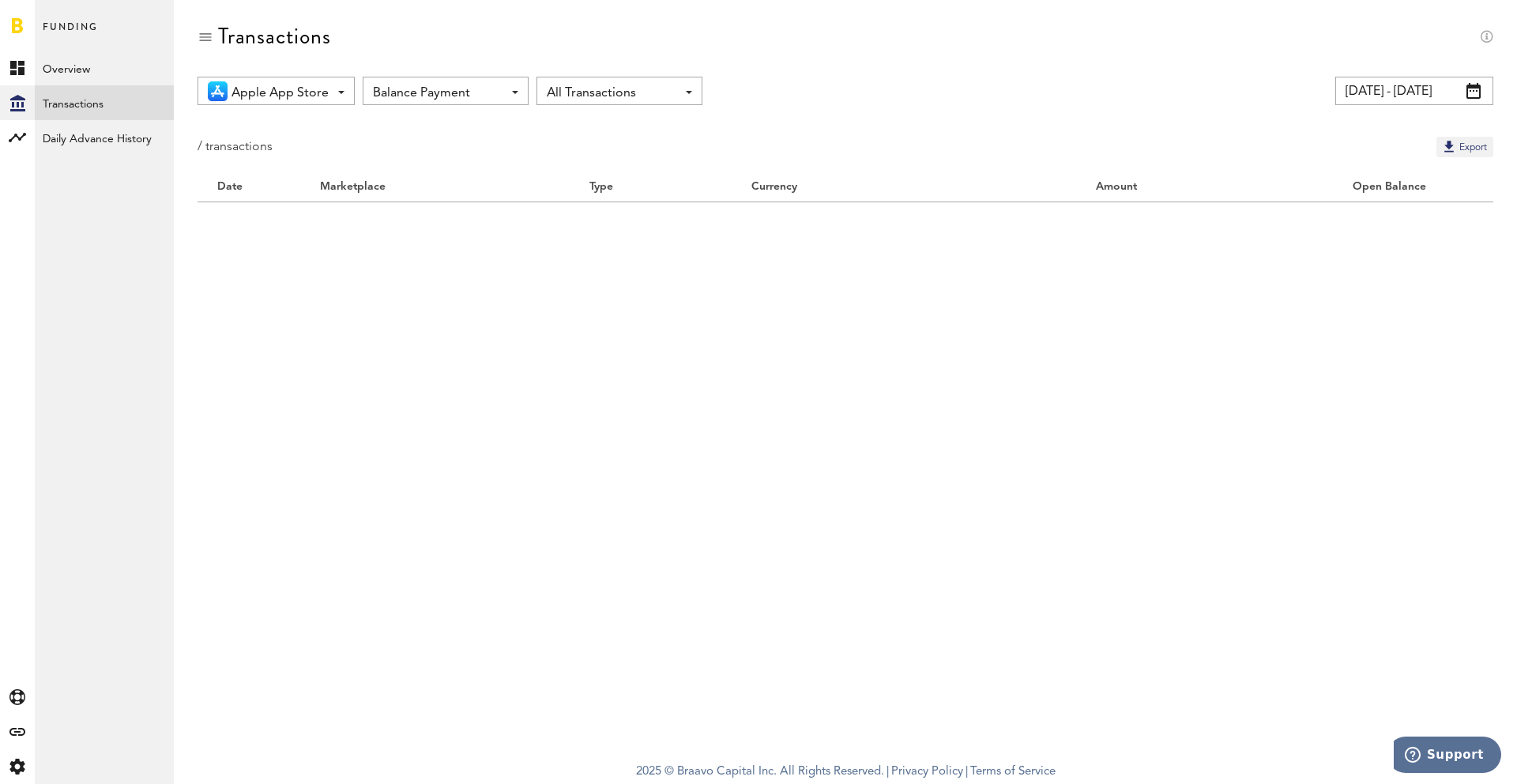
click at [449, 36] on div "Transactions" at bounding box center [845, 50] width 1296 height 53
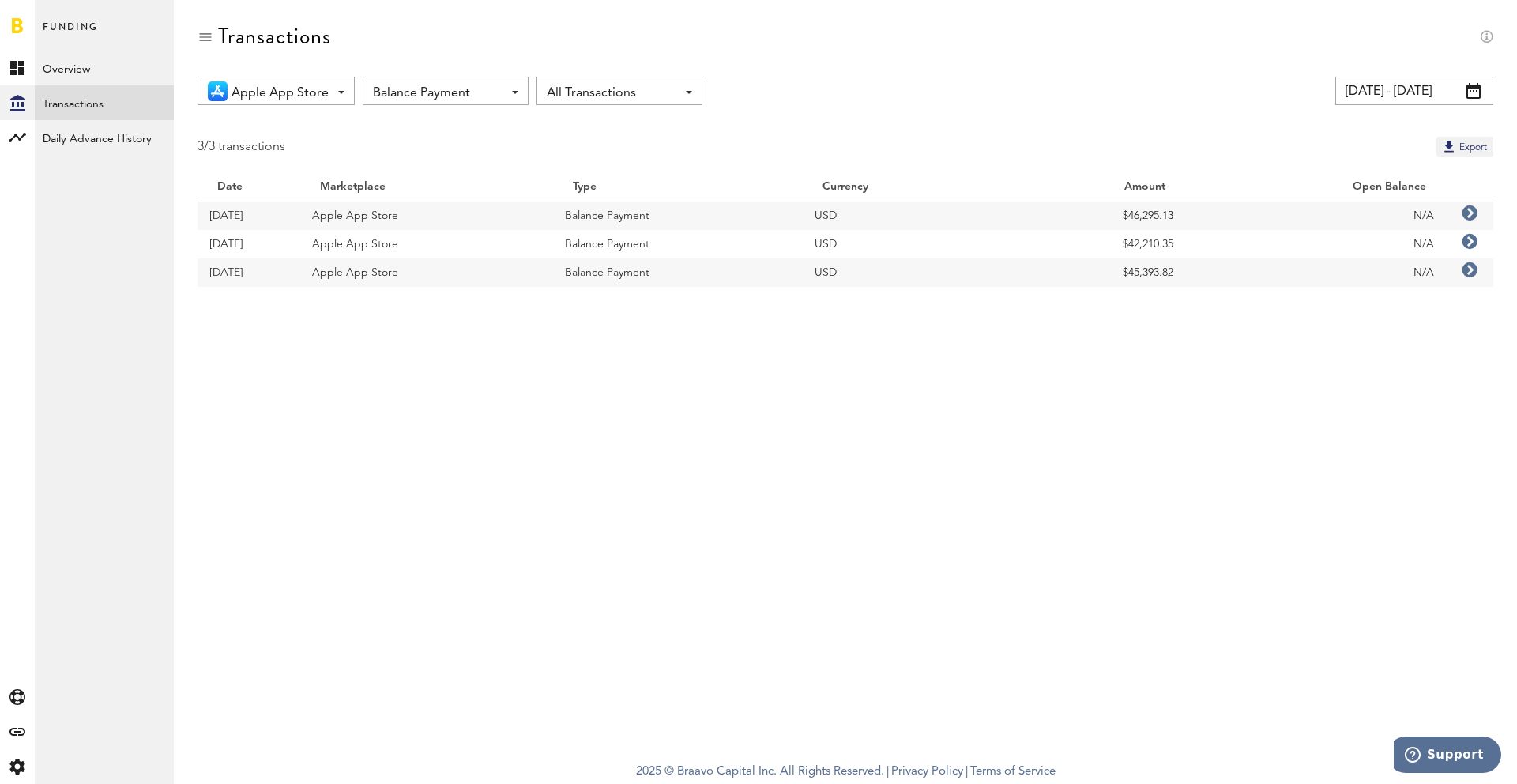
click at [445, 83] on span "Balance Payment" at bounding box center [437, 93] width 129 height 27
click at [436, 154] on span "Accelerate Advance" at bounding box center [445, 156] width 134 height 27
